Goal: Task Accomplishment & Management: Use online tool/utility

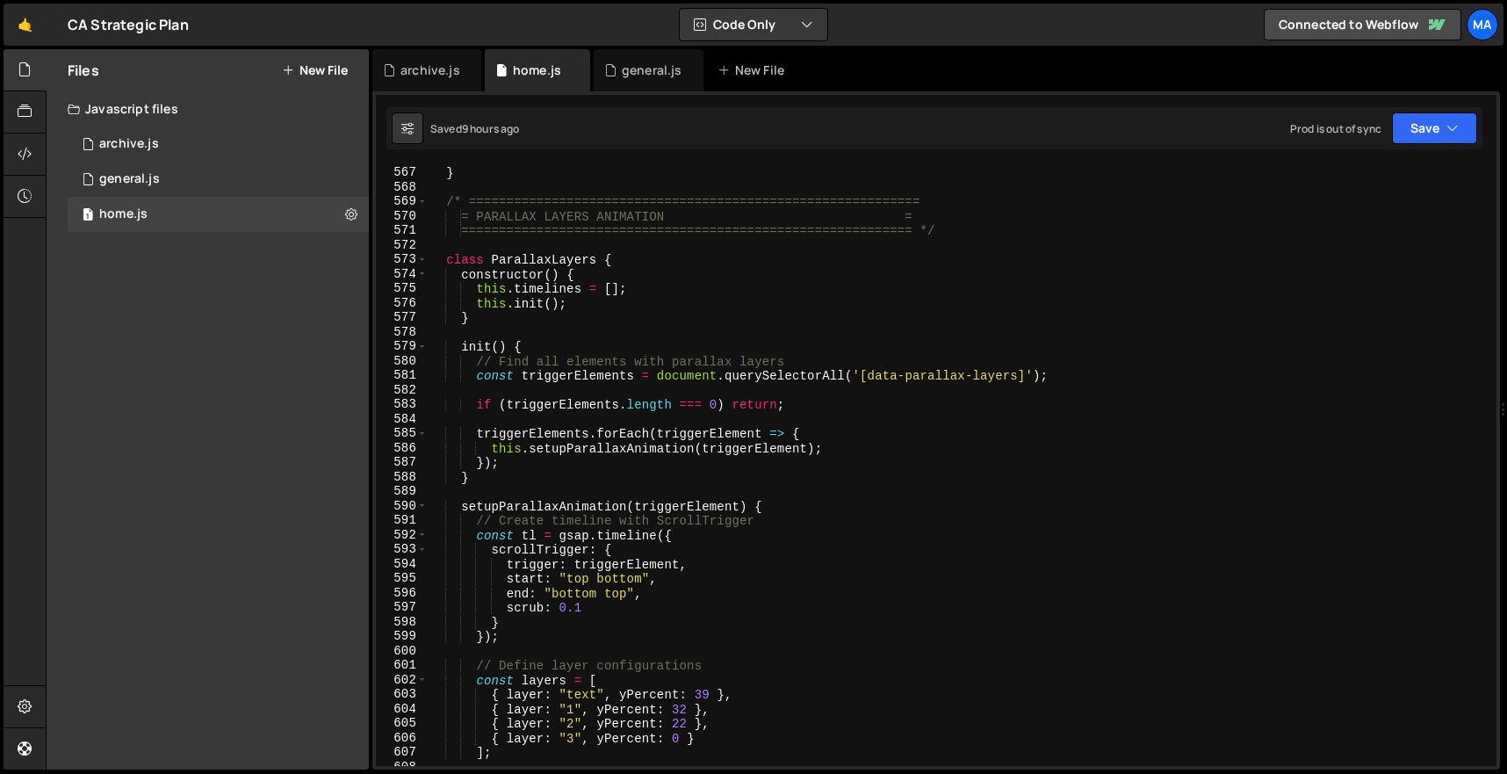
scroll to position [8199, 0]
type textarea "/* ============================================================"
click at [443, 203] on div "} } /* ============================================================ = PARALLAX …" at bounding box center [958, 466] width 1061 height 630
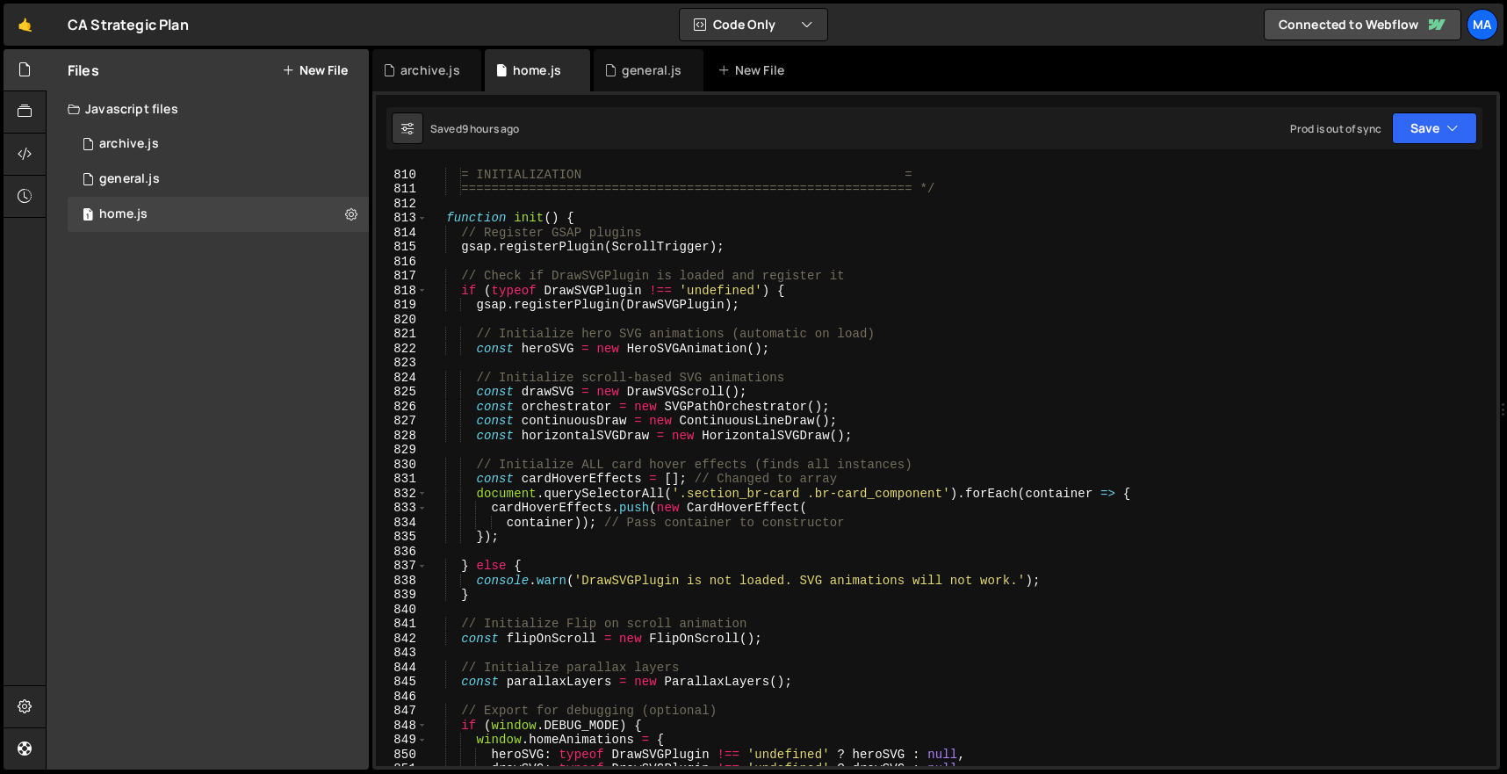
scroll to position [11592, 0]
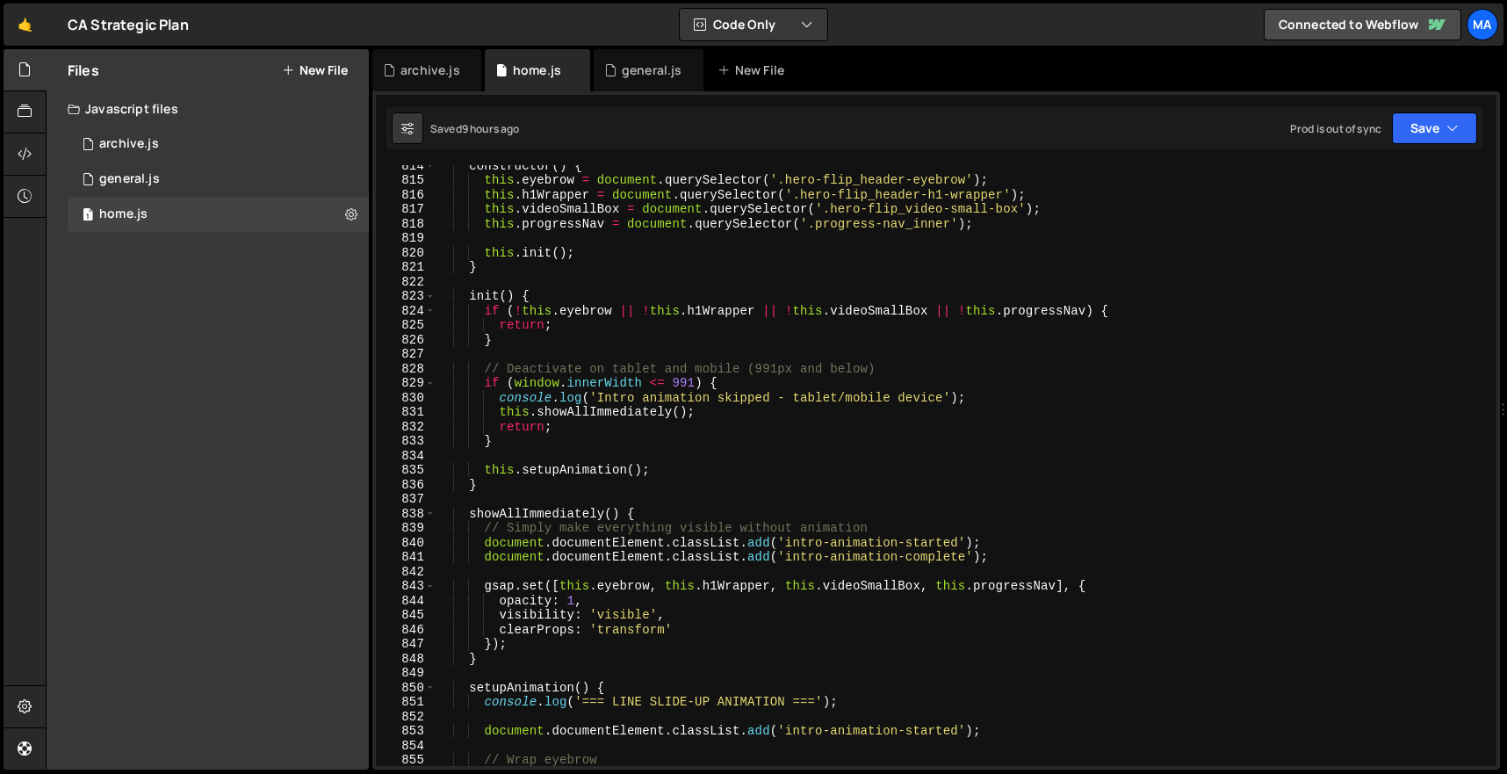
scroll to position [11663, 0]
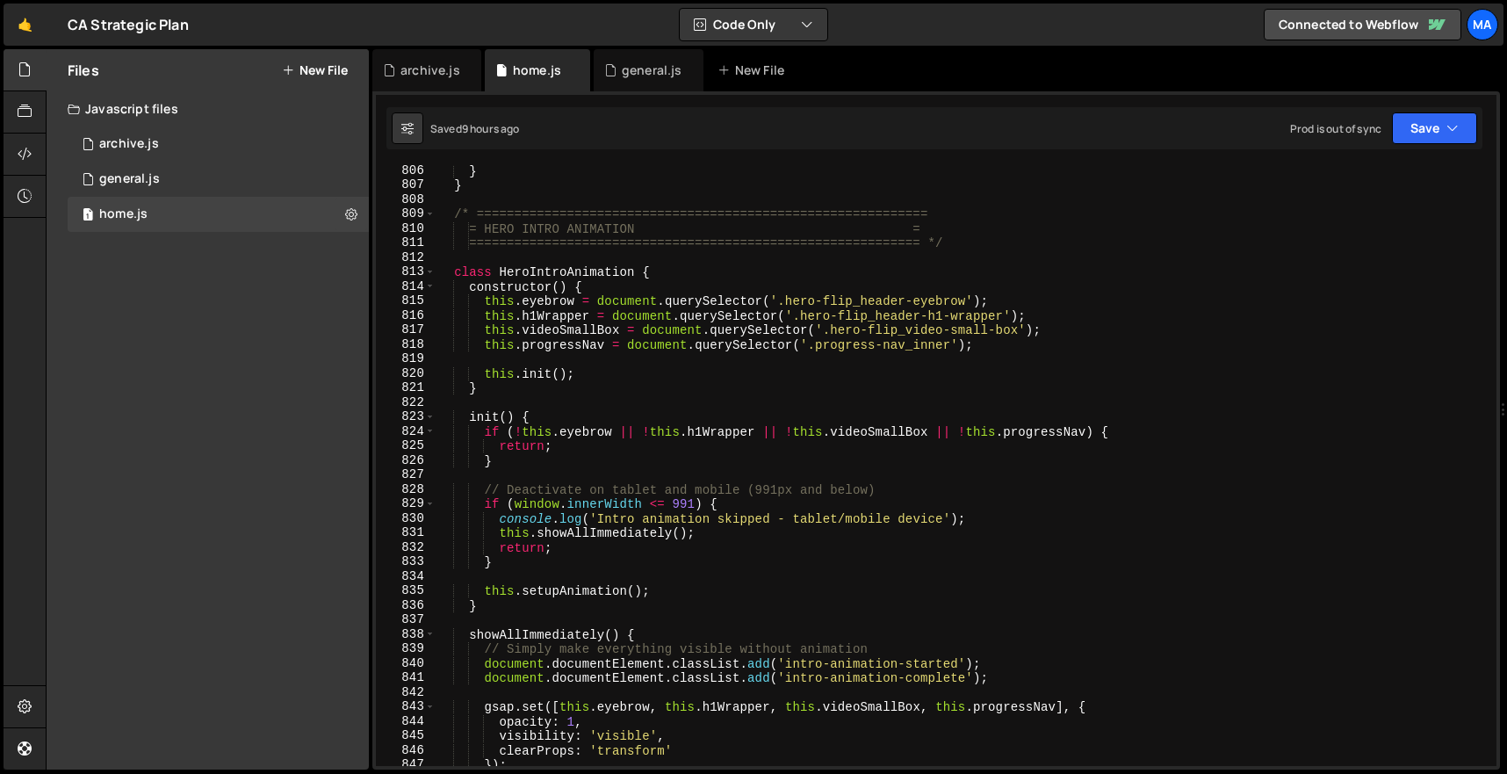
type textarea "/* ============================================================"
click at [442, 217] on div "} } /* ============================================================ = HERO INTR…" at bounding box center [962, 478] width 1054 height 630
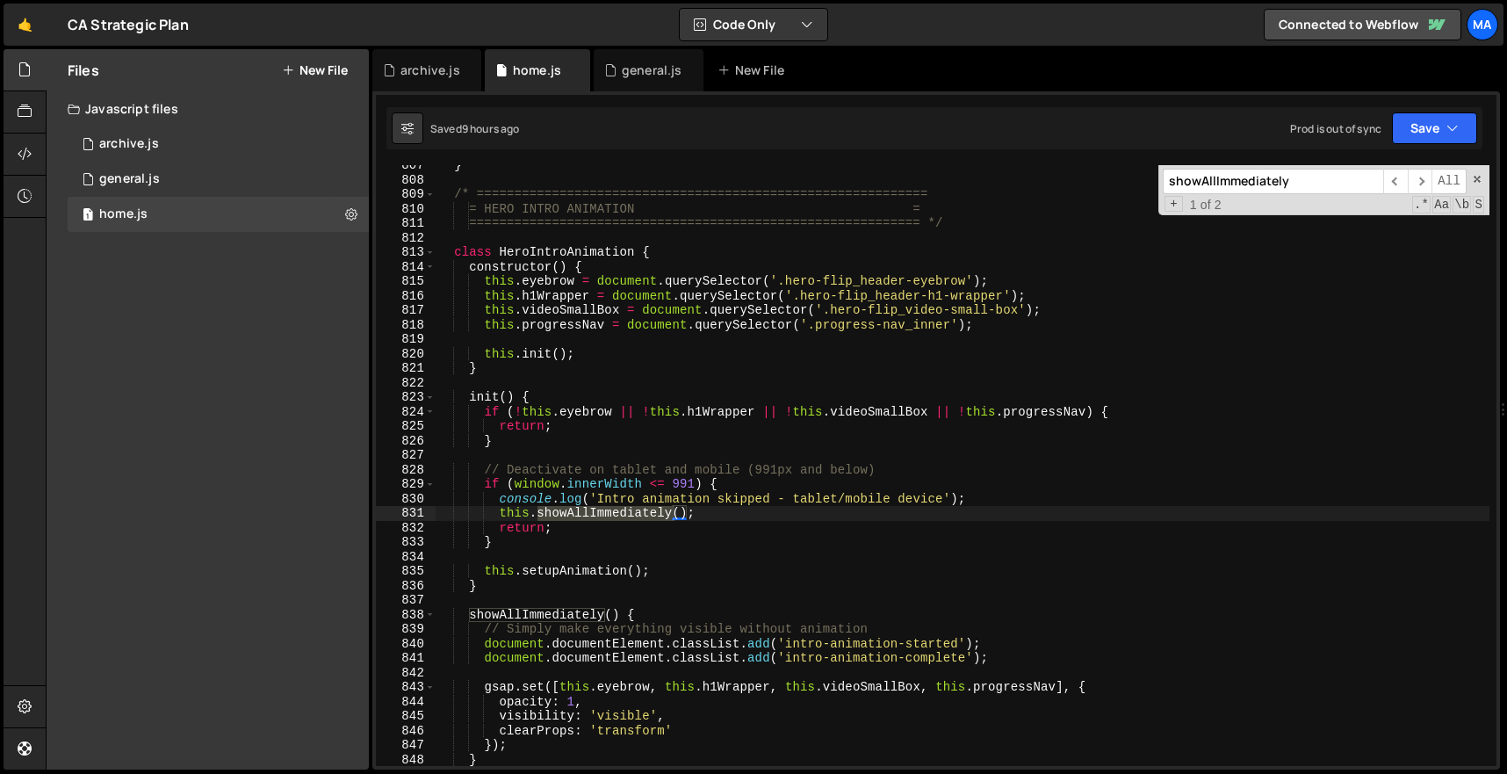
scroll to position [11727, 0]
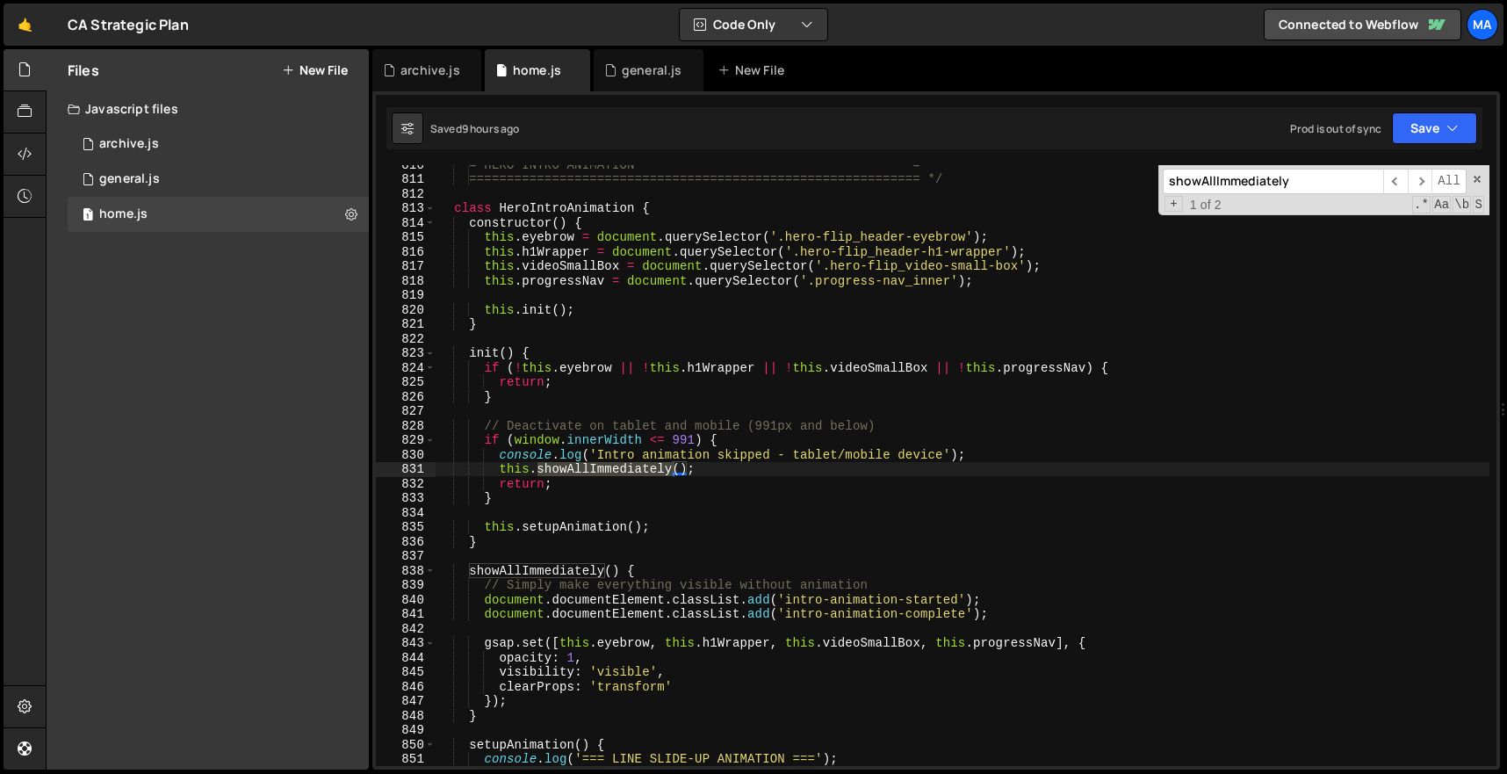
type input "showAllImmediately"
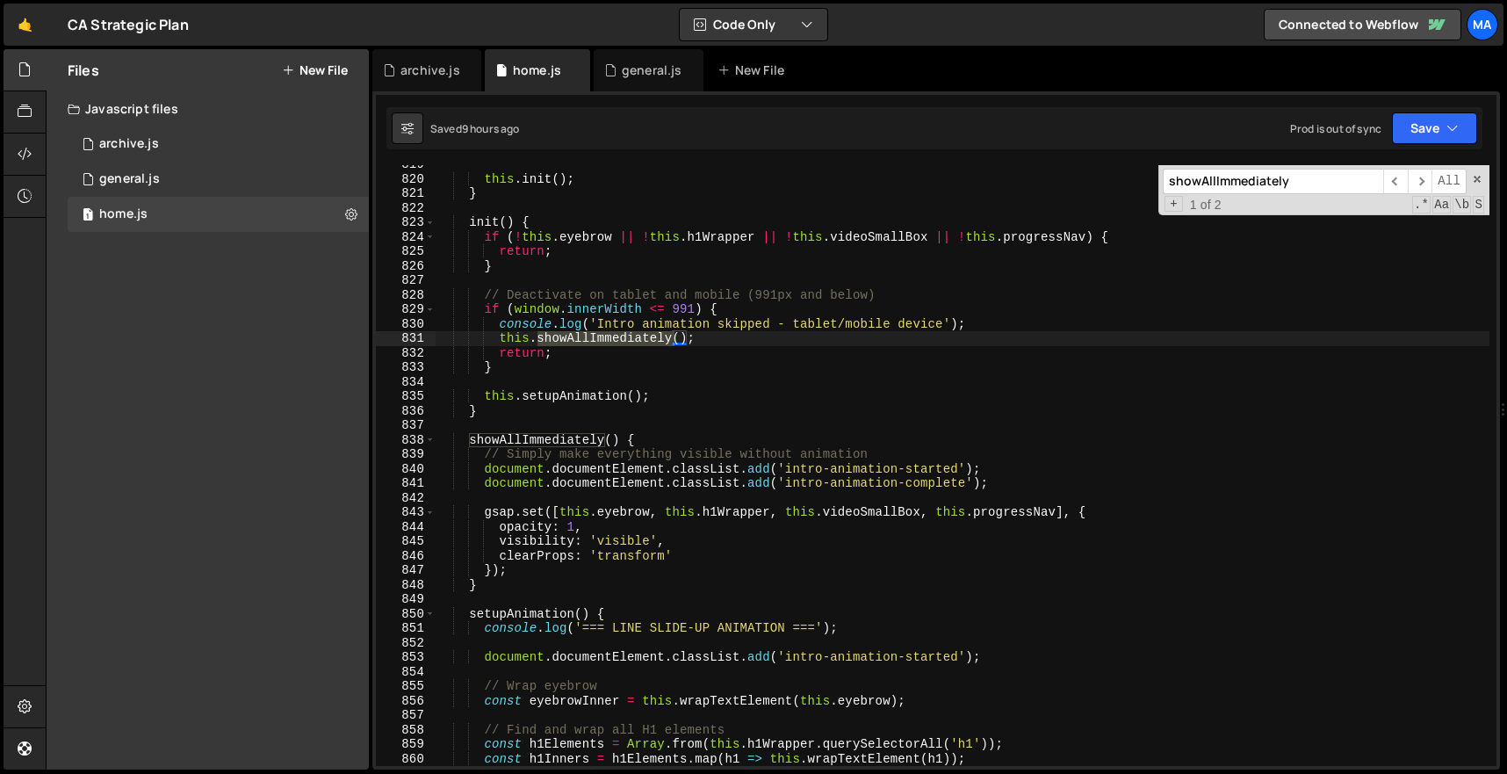
click at [983, 450] on div "this . init ( ) ; } init ( ) { if ( ! this . eyebrow || ! this . h1Wrapper || !…" at bounding box center [962, 472] width 1054 height 630
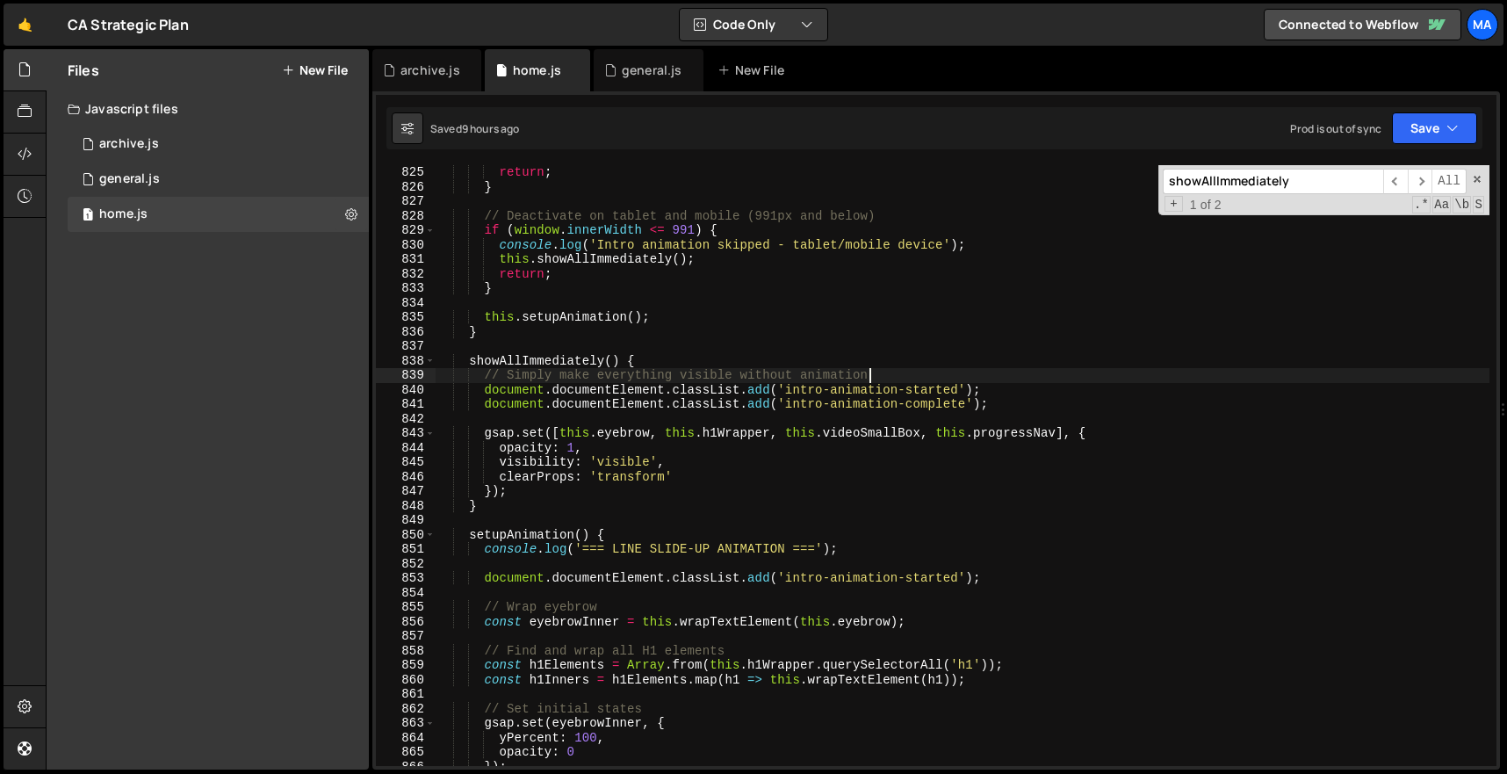
scroll to position [11937, 0]
drag, startPoint x: 457, startPoint y: 362, endPoint x: 680, endPoint y: 385, distance: 224.3
click at [679, 385] on div "return ; } // Deactivate on tablet and mobile (991px and below) if ( window . i…" at bounding box center [962, 480] width 1054 height 630
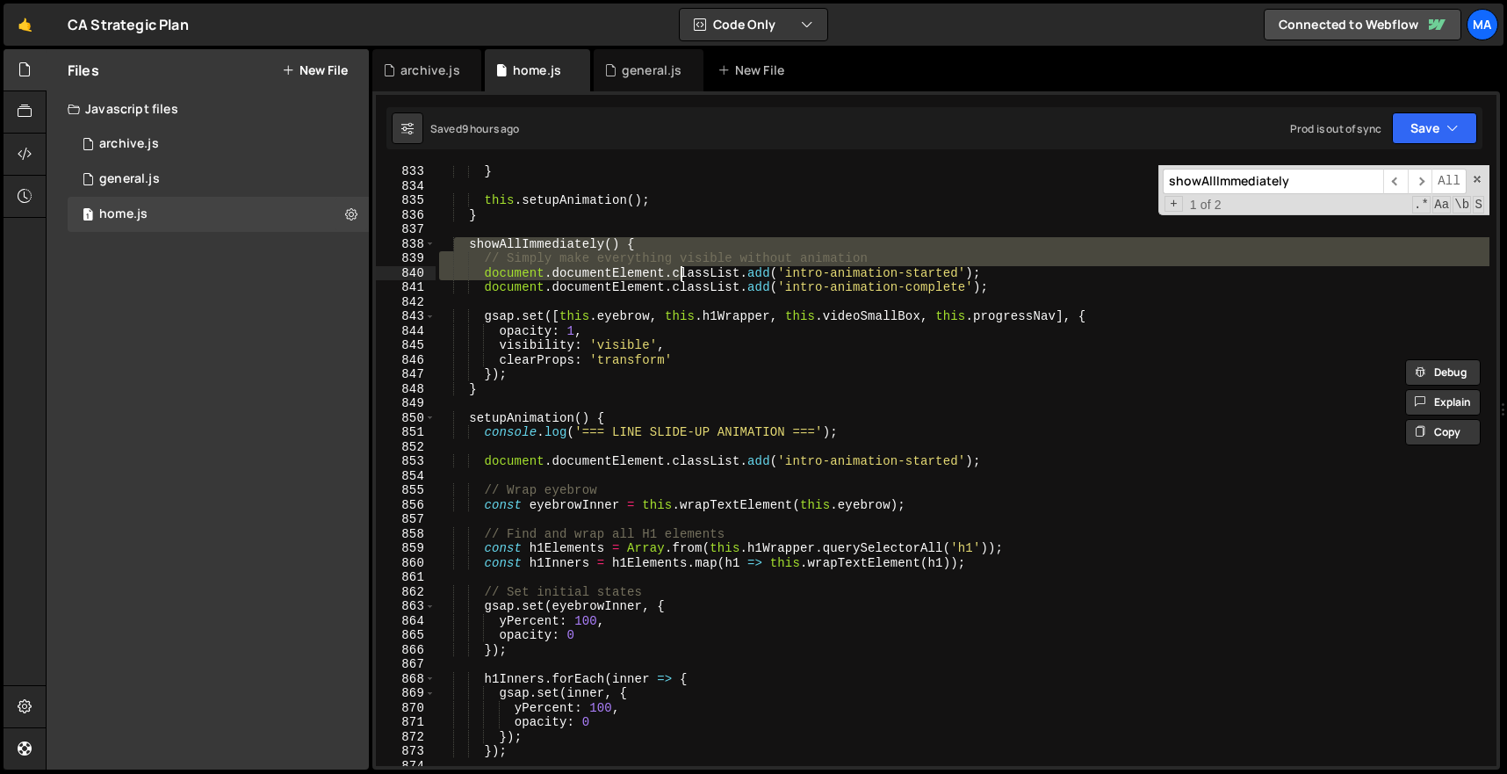
scroll to position [12056, 0]
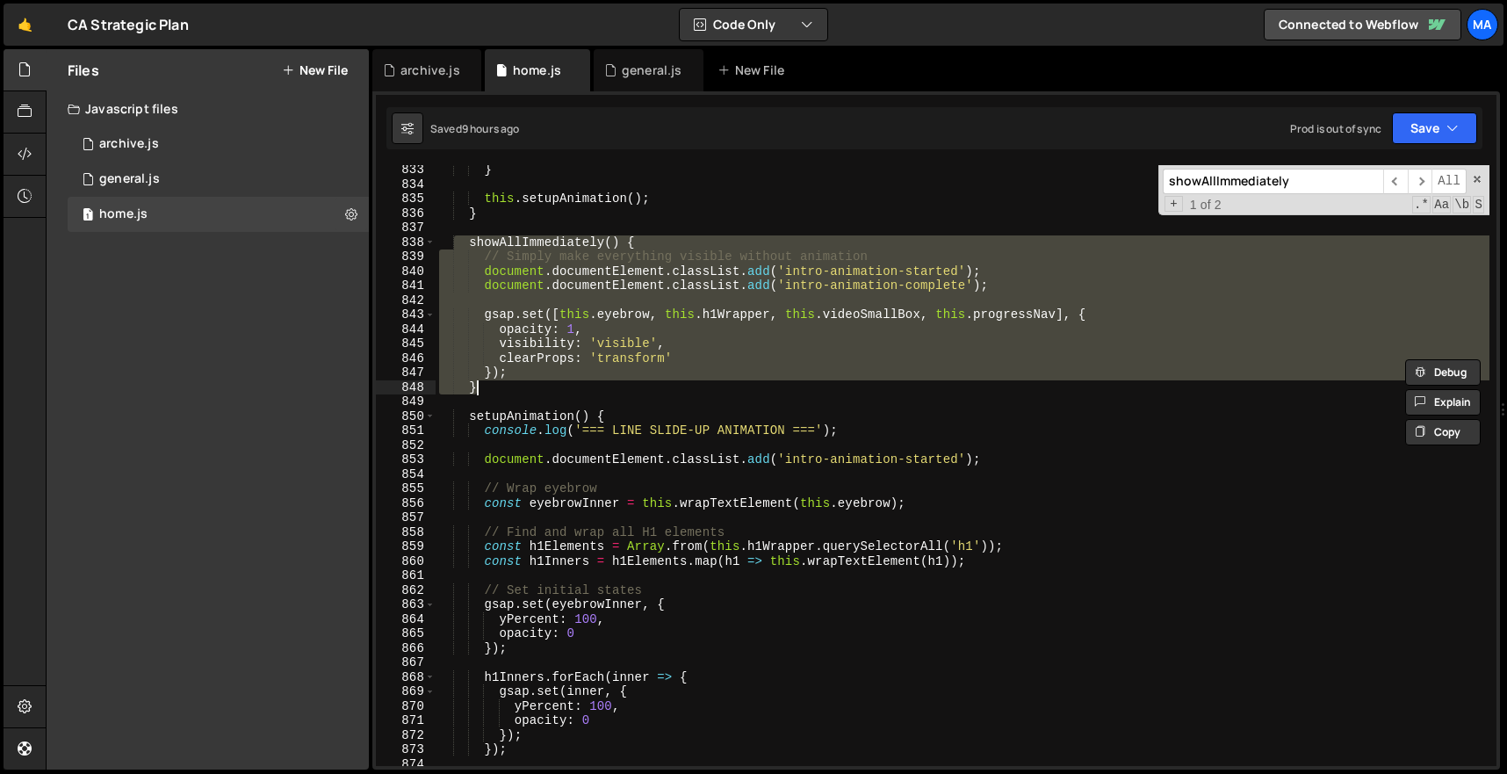
click at [546, 391] on div "} this . setupAnimation ( ) ; } showAllImmediately ( ) { // Simply make everyth…" at bounding box center [962, 477] width 1054 height 630
paste textarea
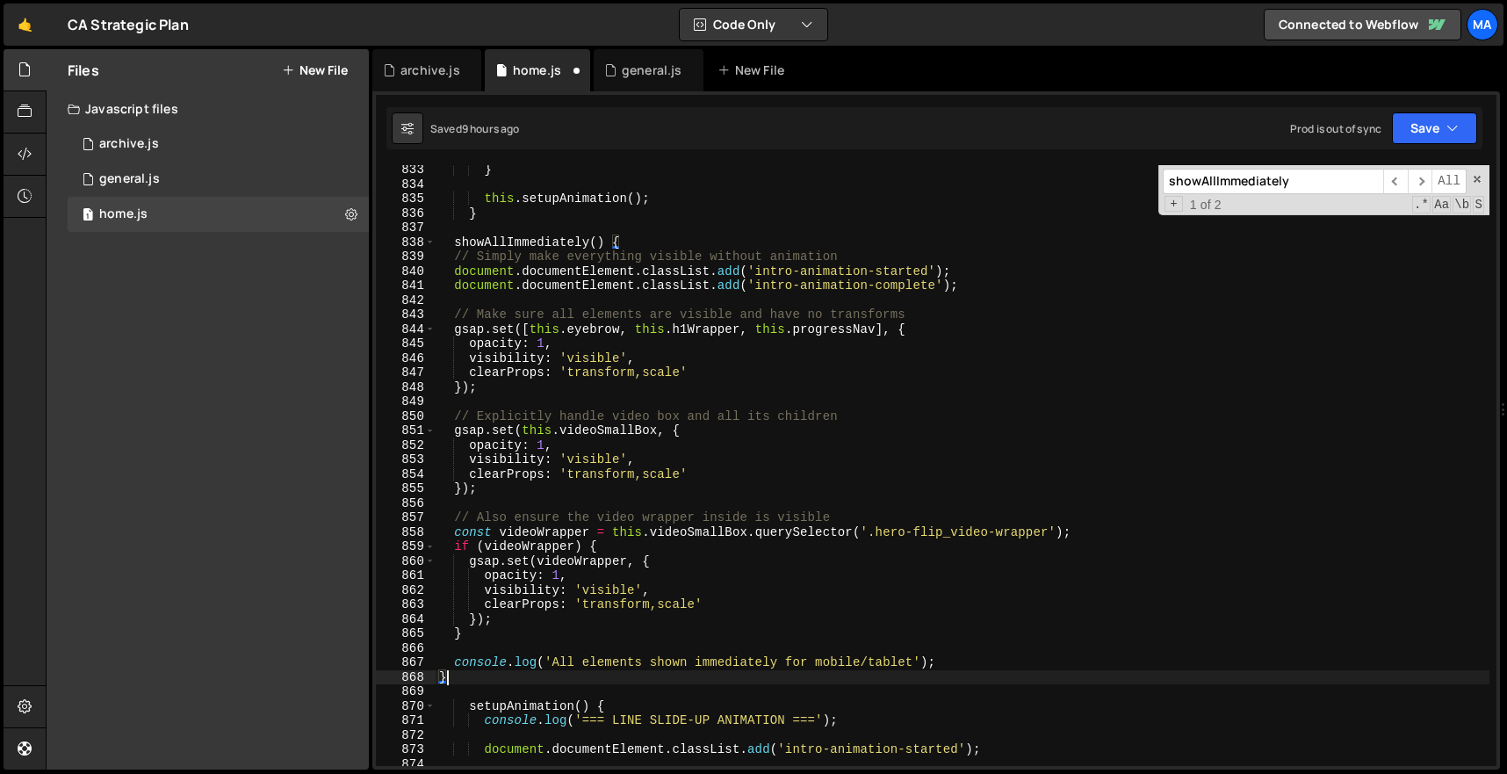
type textarea "}"
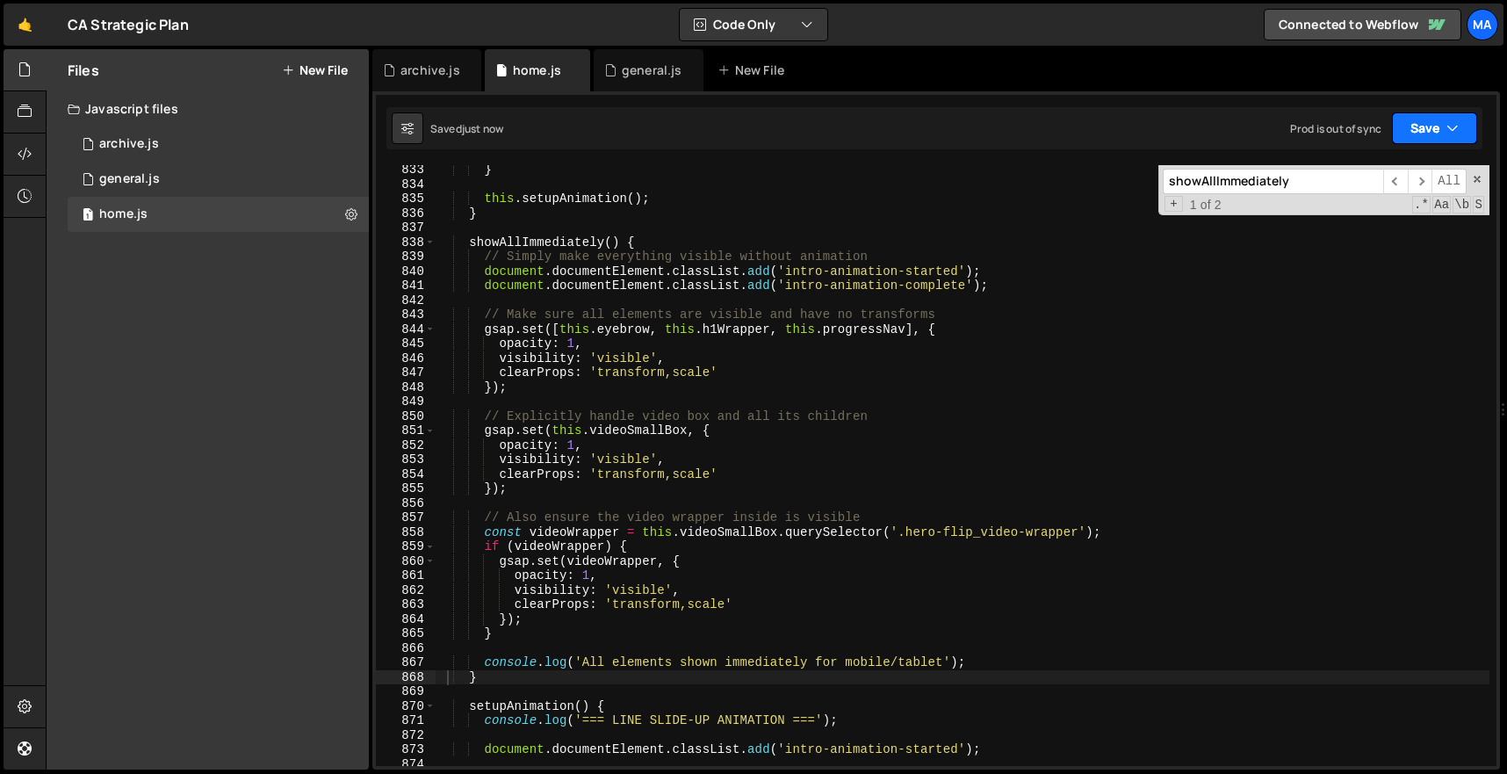
click at [1423, 117] on button "Save" at bounding box center [1434, 128] width 85 height 32
